Goal: Find specific page/section

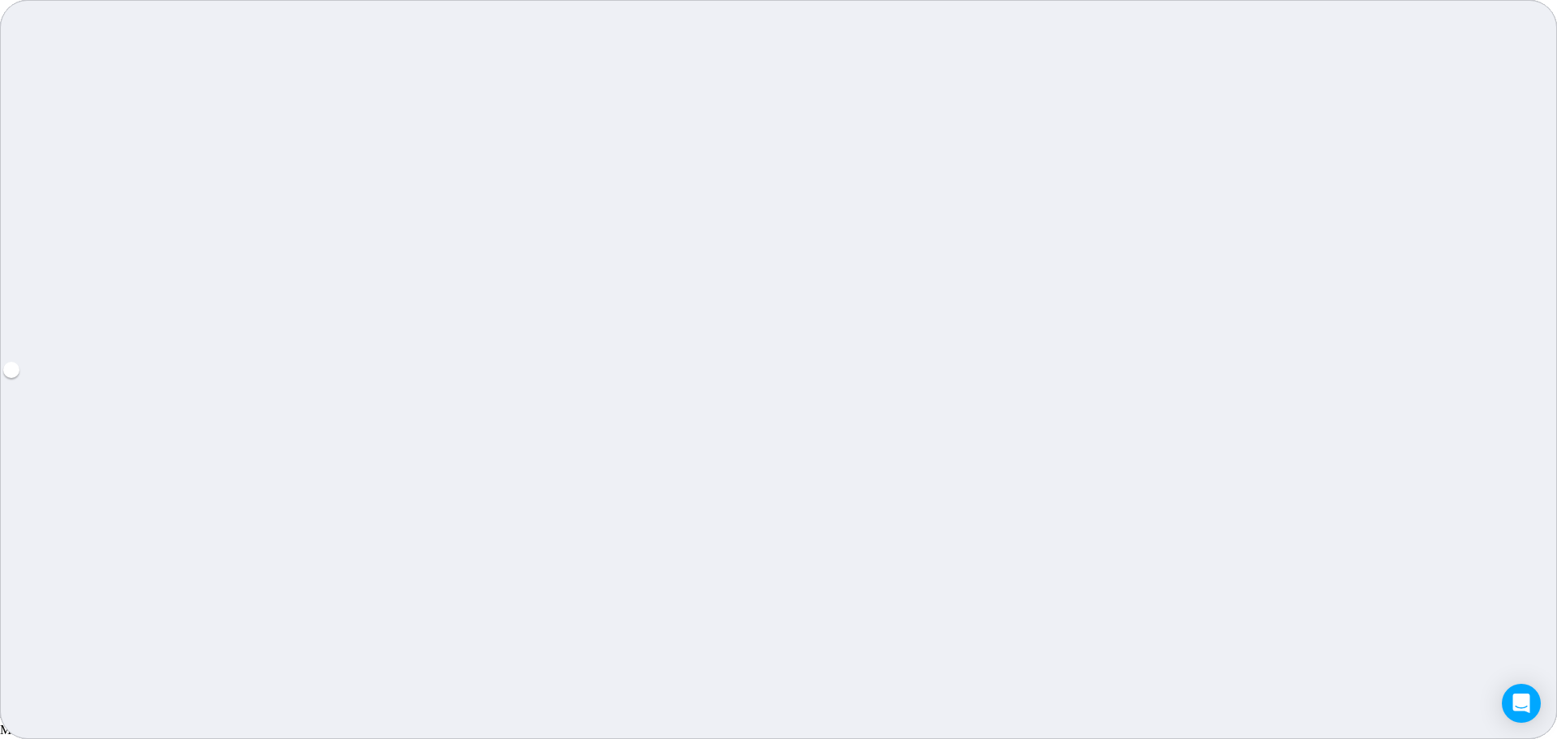
scroll to position [2920, 0]
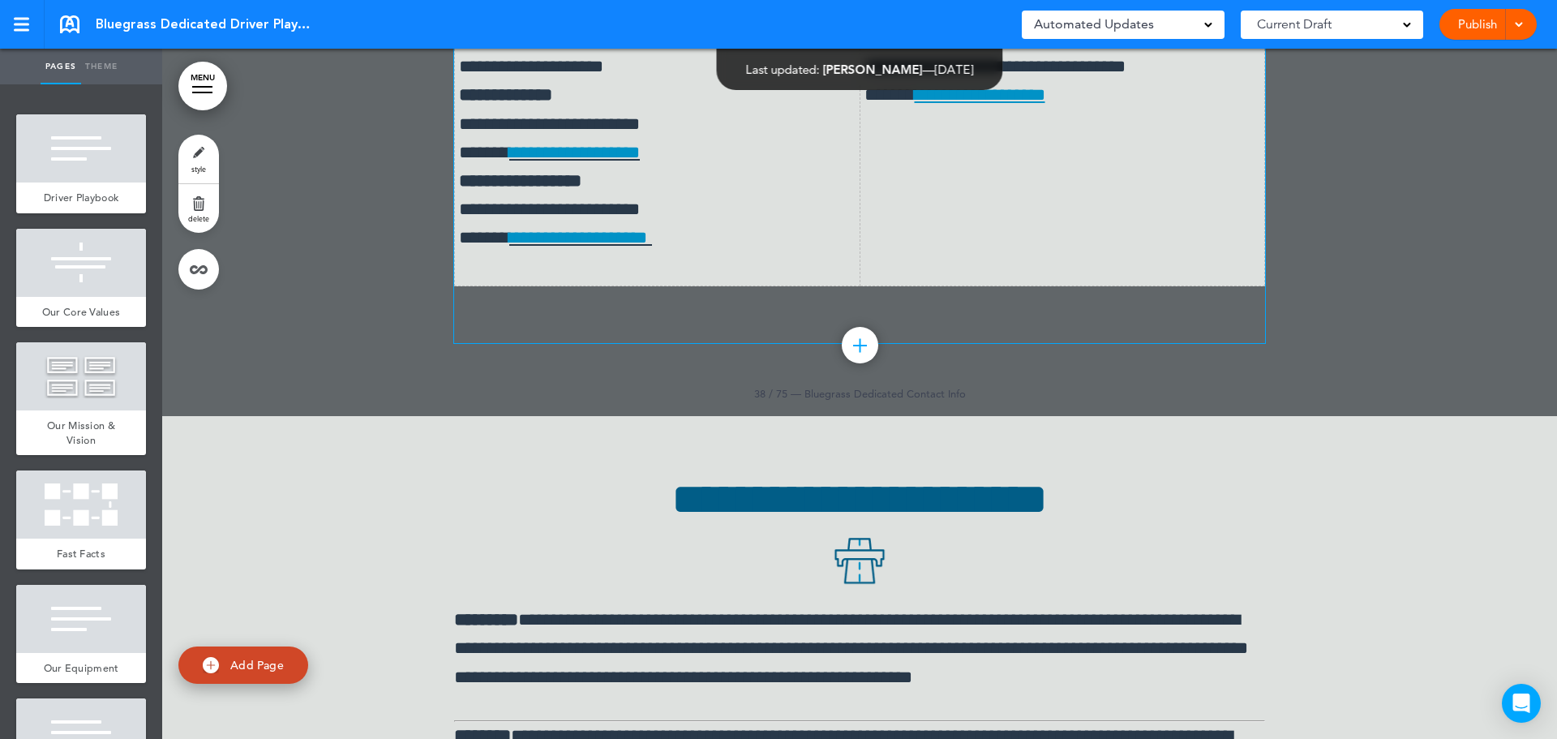
scroll to position [34878, 0]
